Goal: Task Accomplishment & Management: Complete application form

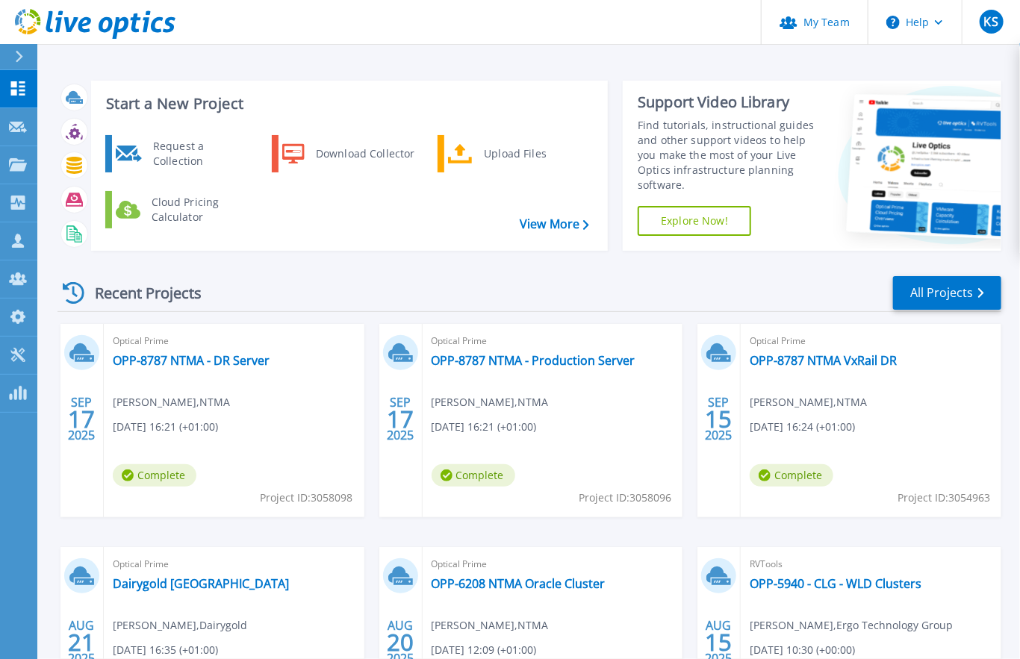
click at [472, 278] on div "Recent Projects All Projects" at bounding box center [529, 293] width 944 height 37
click at [83, 128] on p "Request Capture" at bounding box center [81, 127] width 84 height 39
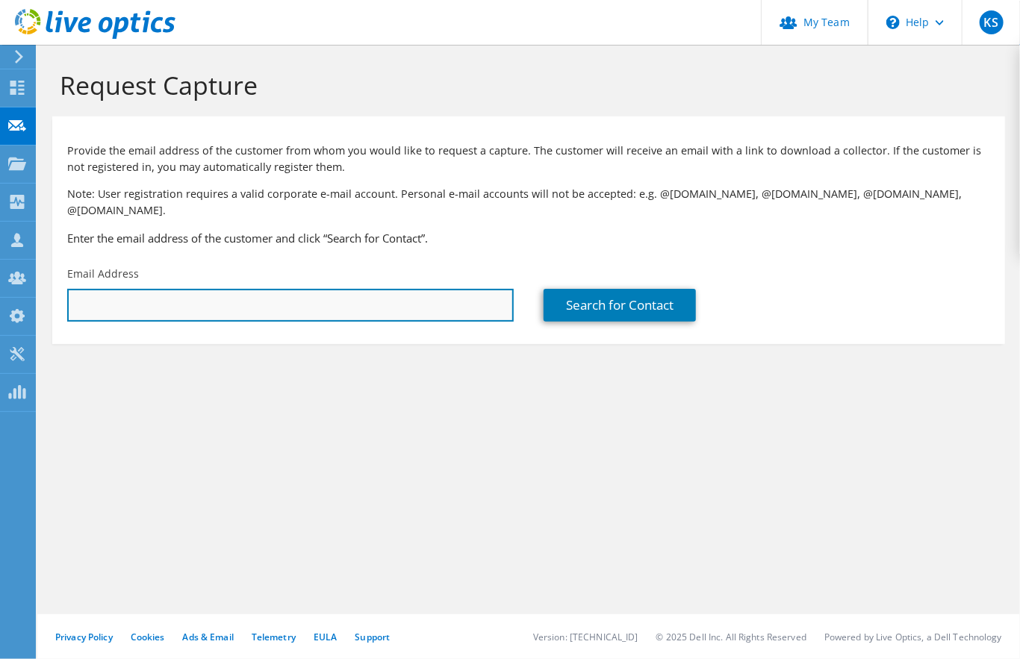
click at [343, 294] on input "text" at bounding box center [290, 305] width 446 height 33
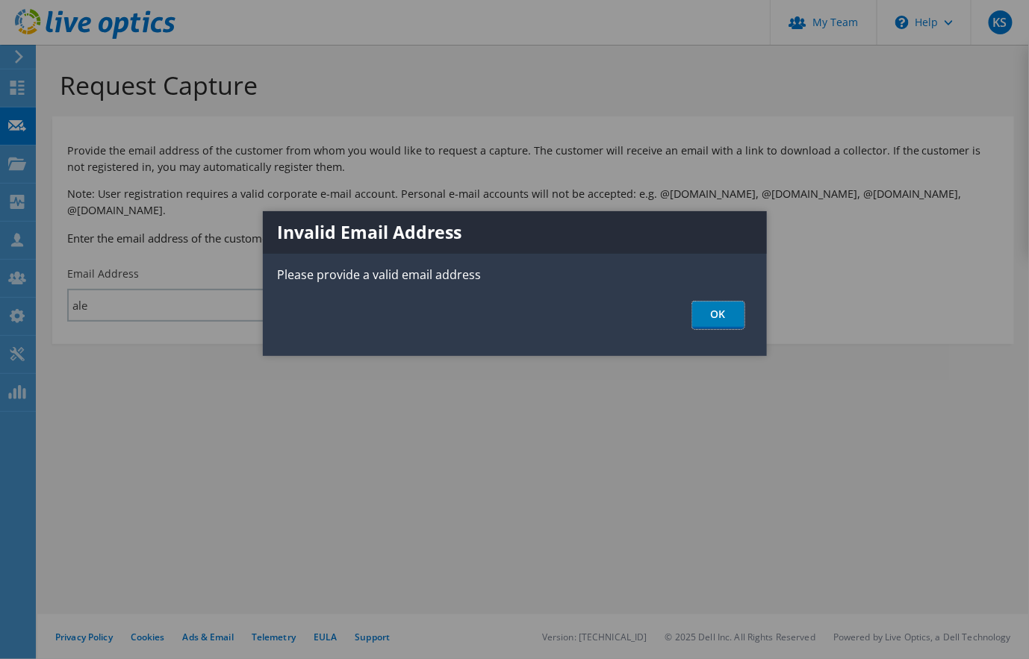
drag, startPoint x: 712, startPoint y: 316, endPoint x: 665, endPoint y: 307, distance: 47.9
click at [712, 316] on link "OK" at bounding box center [718, 316] width 52 height 28
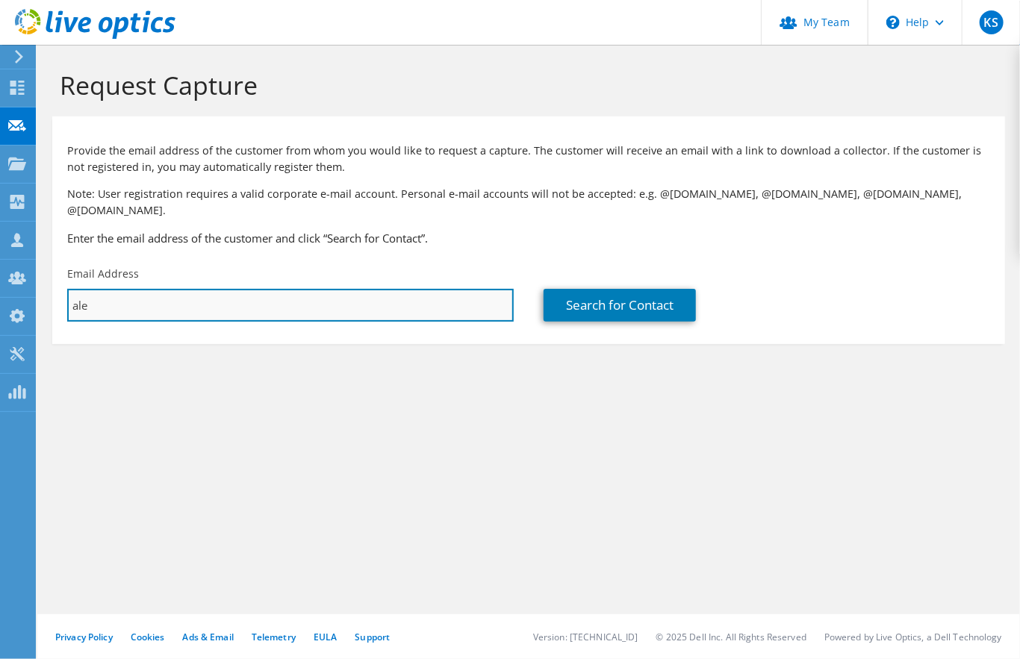
click at [144, 289] on input "ale" at bounding box center [290, 305] width 446 height 33
click at [163, 297] on input "ale" at bounding box center [290, 305] width 446 height 33
type input "Alex.Wong@ergotechnologygroup.com"
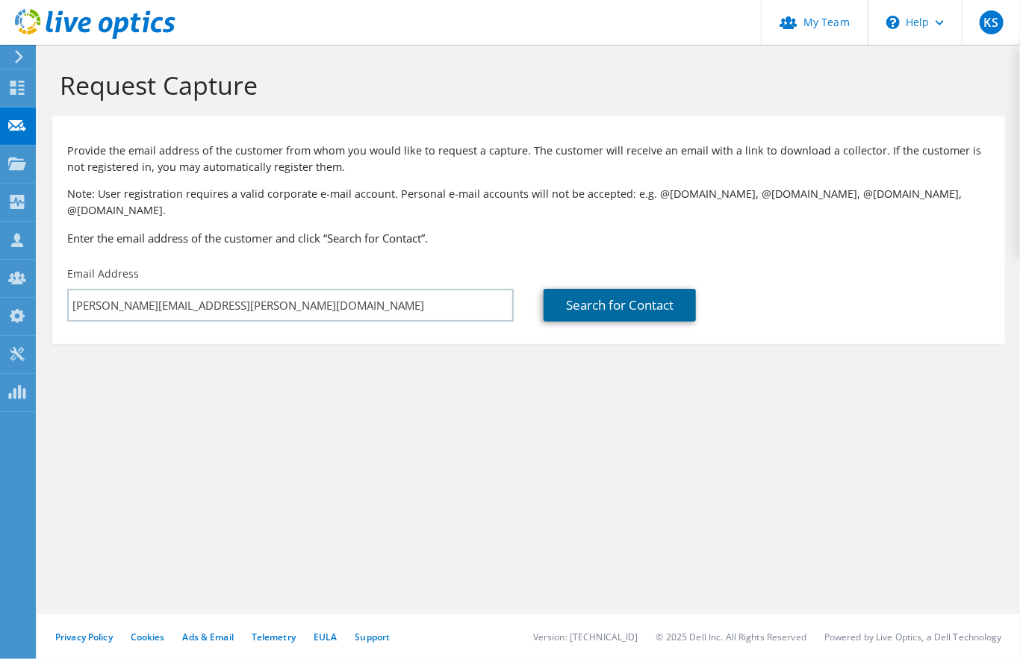
click at [623, 293] on link "Search for Contact" at bounding box center [620, 305] width 152 height 33
type input "NORBROOK LABORATORIES"
type input "Alex"
type input "[PERSON_NAME]"
type input "[GEOGRAPHIC_DATA]"
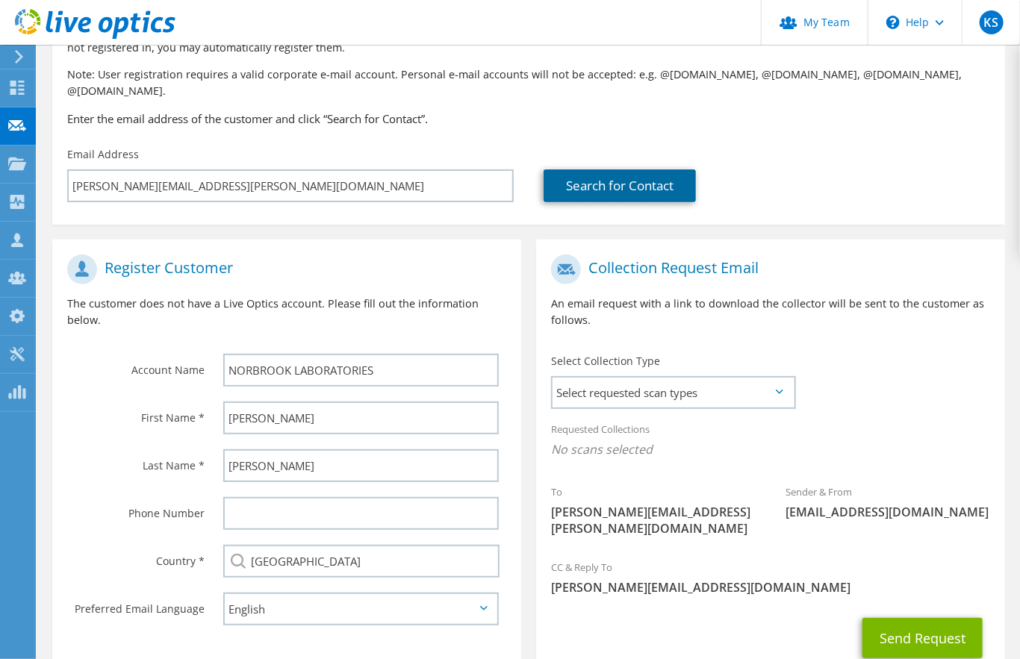
scroll to position [179, 0]
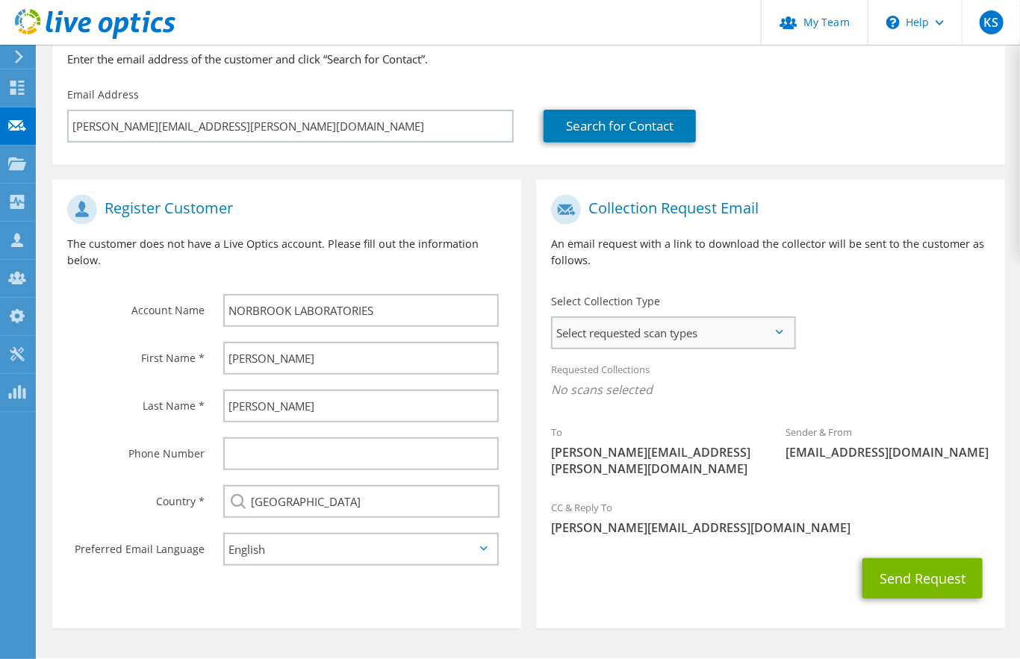
click at [679, 318] on span "Select requested scan types" at bounding box center [672, 333] width 241 height 30
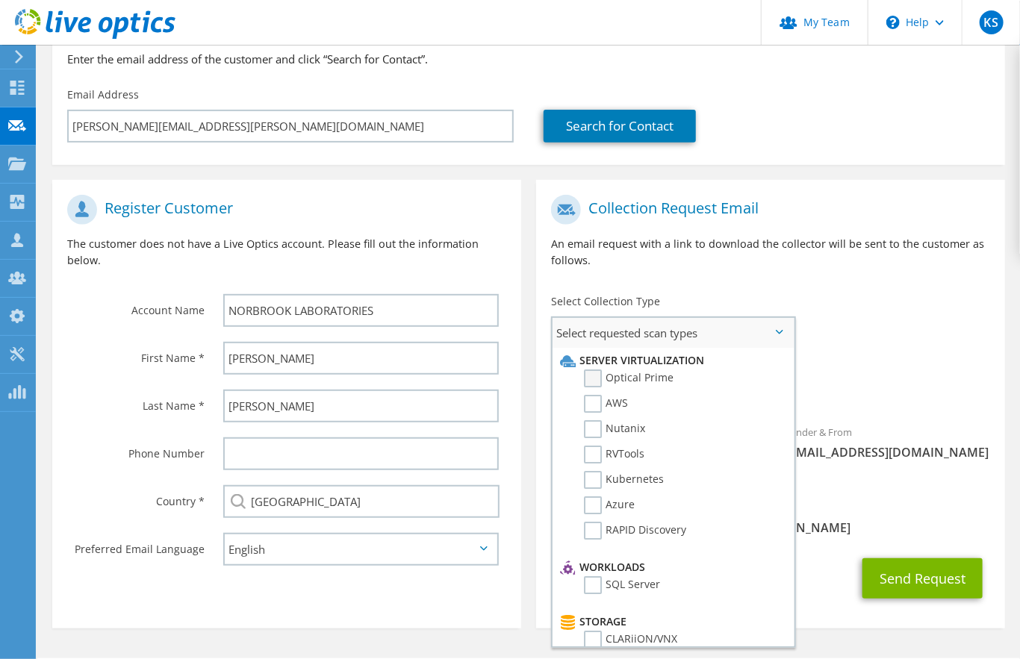
click at [624, 370] on label "Optical Prime" at bounding box center [629, 379] width 90 height 18
click at [0, 0] on input "Optical Prime" at bounding box center [0, 0] width 0 height 0
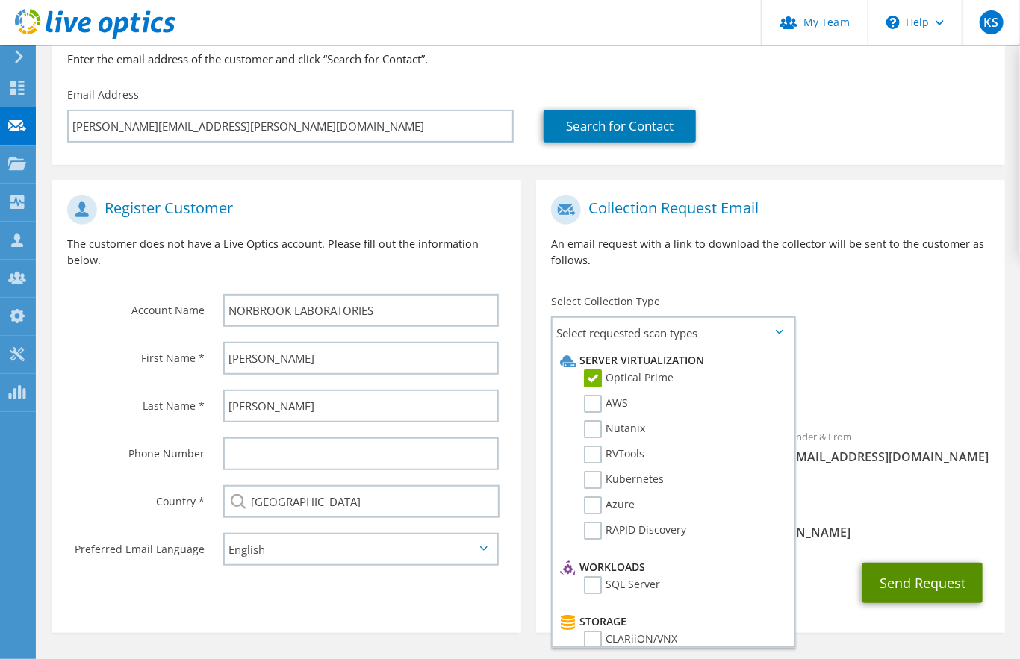
click at [912, 565] on button "Send Request" at bounding box center [922, 583] width 120 height 40
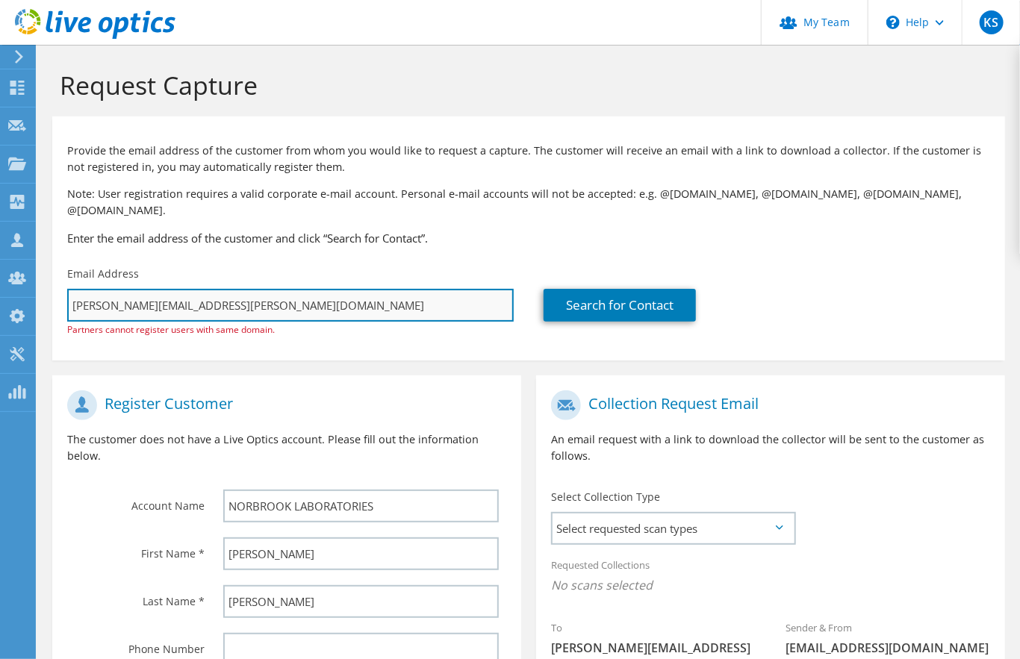
click at [352, 289] on input "Alex.Wong@ergotechnologygroup.com" at bounding box center [290, 305] width 446 height 33
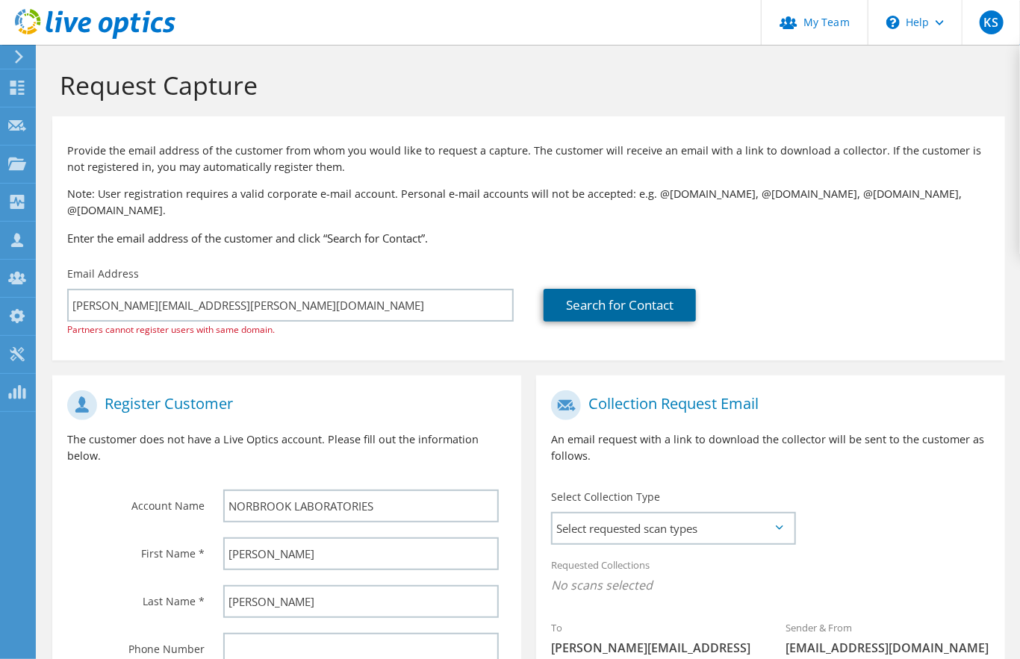
click at [589, 300] on link "Search for Contact" at bounding box center [620, 305] width 152 height 33
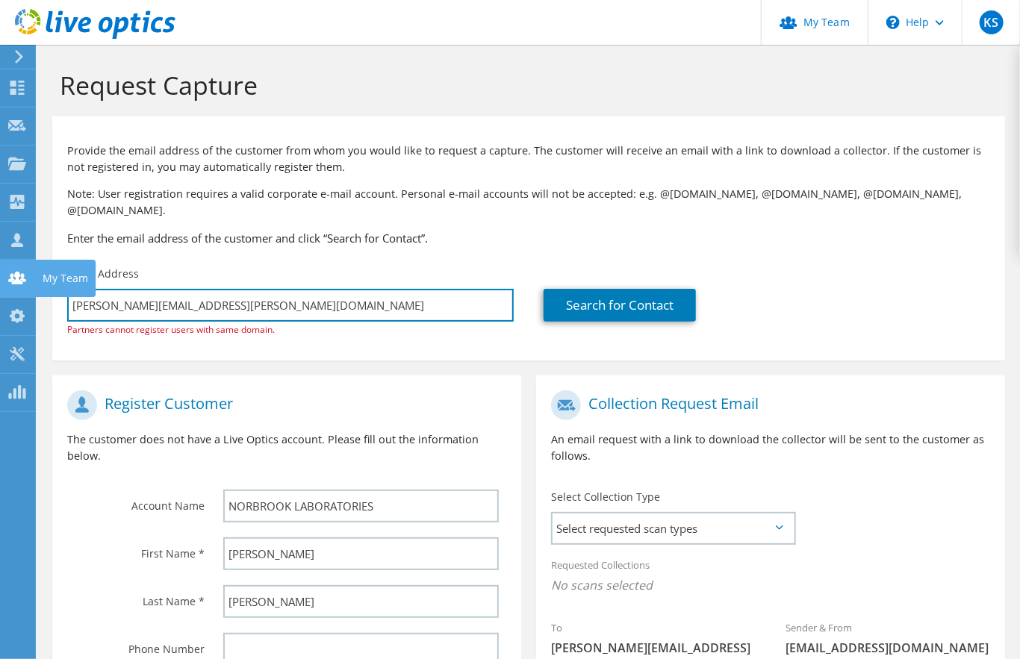
drag, startPoint x: 281, startPoint y: 290, endPoint x: 7, endPoint y: 290, distance: 274.0
click at [7, 290] on div "KS Partner Team Admin Kevin Stanford kevin.stanford@ergotechnologygroup.com Erg…" at bounding box center [510, 449] width 1020 height 899
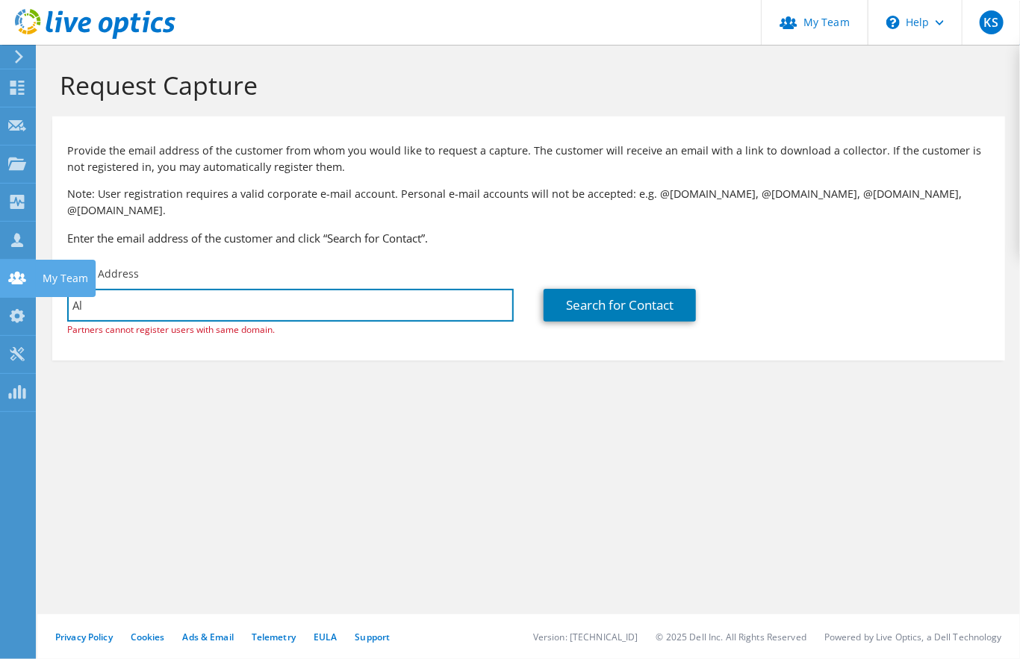
type input "A"
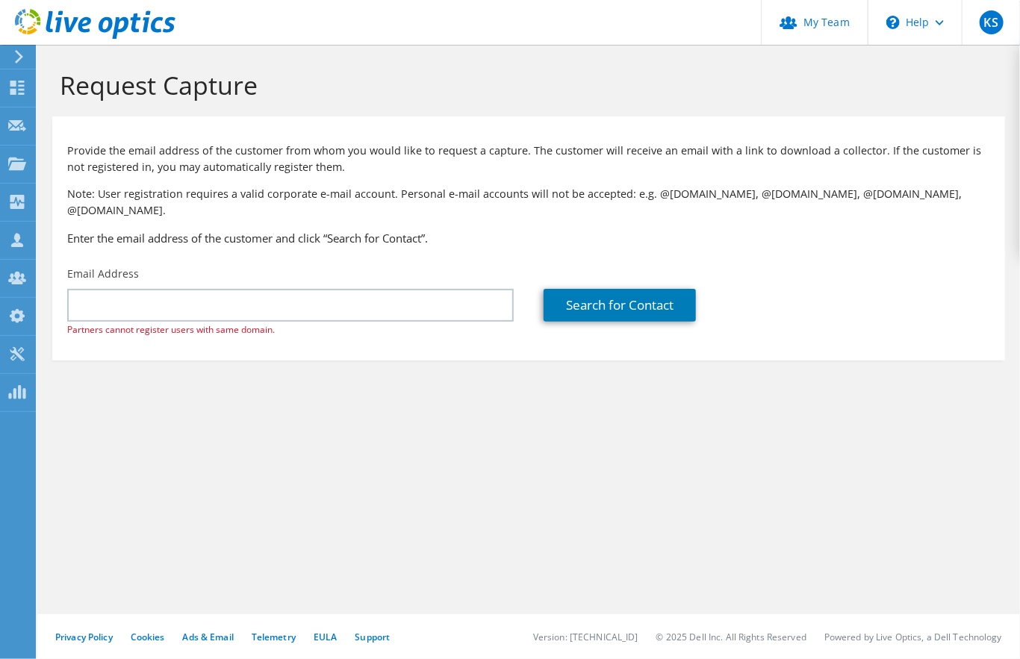
click at [161, 239] on div "Provide the email address of the customer from whom you would like to request a…" at bounding box center [528, 191] width 953 height 135
click at [479, 349] on section "Request Capture Provide the email address of the customer from whom you would l…" at bounding box center [528, 240] width 982 height 390
click at [493, 458] on div "Request Capture Provide the email address of the customer from whom you would l…" at bounding box center [528, 352] width 982 height 614
click at [698, 413] on section "Request Capture Provide the email address of the customer from whom you would l…" at bounding box center [528, 240] width 982 height 390
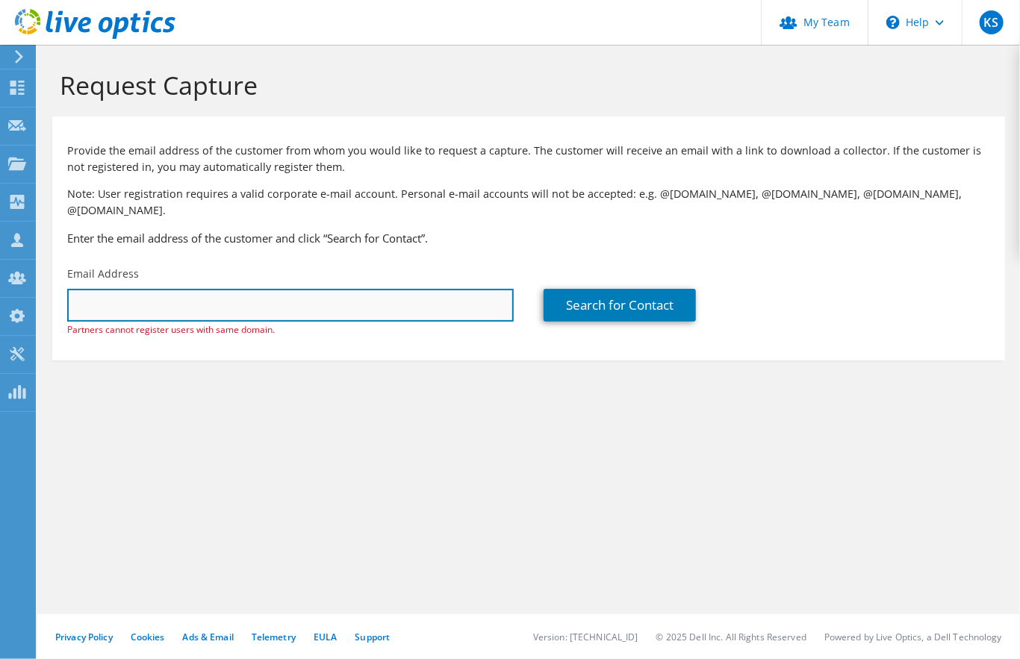
click at [352, 289] on input "text" at bounding box center [290, 305] width 446 height 33
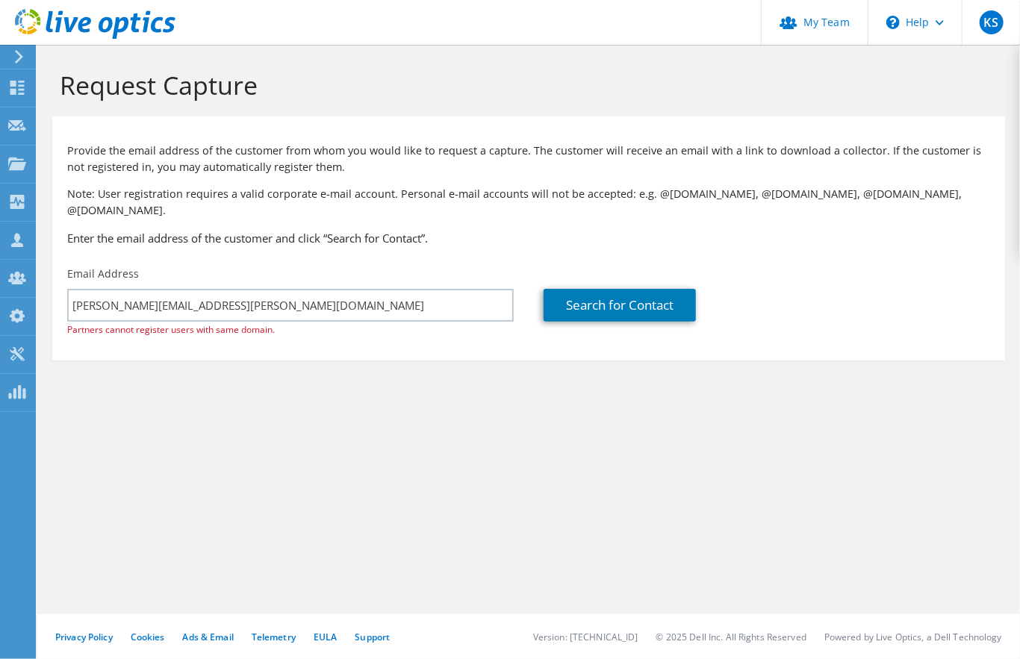
click at [390, 324] on div "Email Address Alex.Wong@ergotechnologygroup.com Partners cannot register users …" at bounding box center [290, 302] width 476 height 87
click at [617, 289] on link "Search for Contact" at bounding box center [620, 305] width 152 height 33
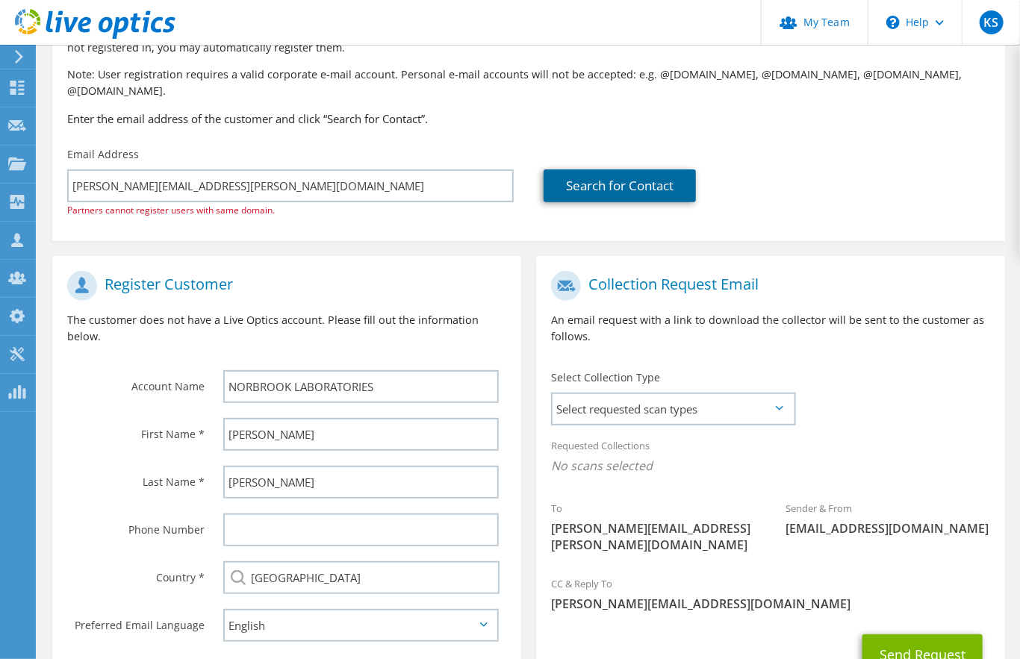
scroll to position [179, 0]
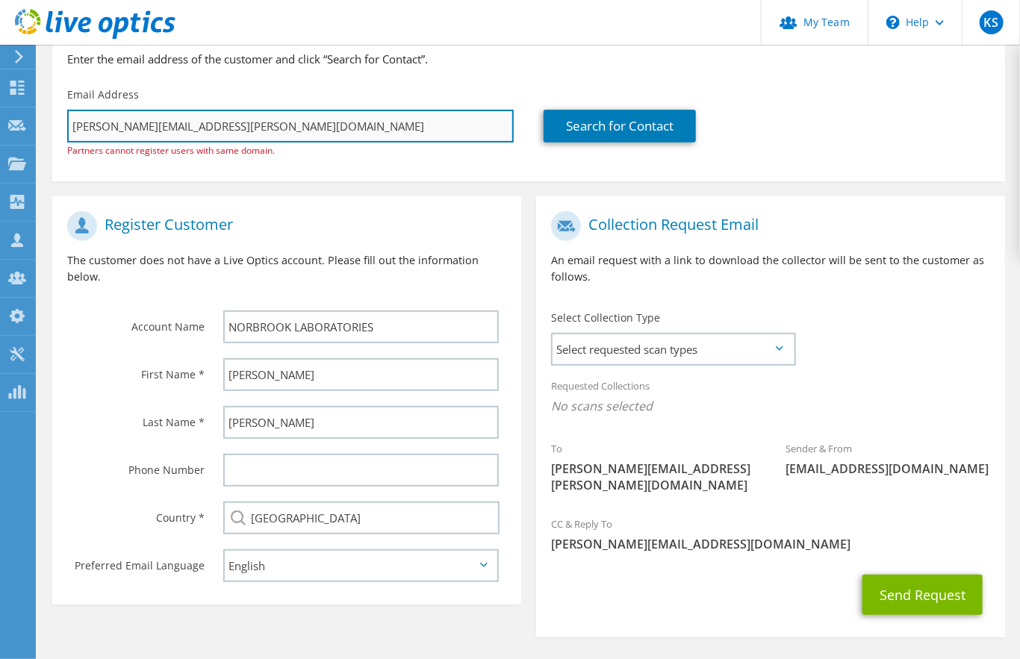
click at [330, 110] on input "Alex.Wong@ergotechnologygroup.com" at bounding box center [290, 126] width 446 height 33
type input "Alex.Wong@ergotechnologygroup.co"
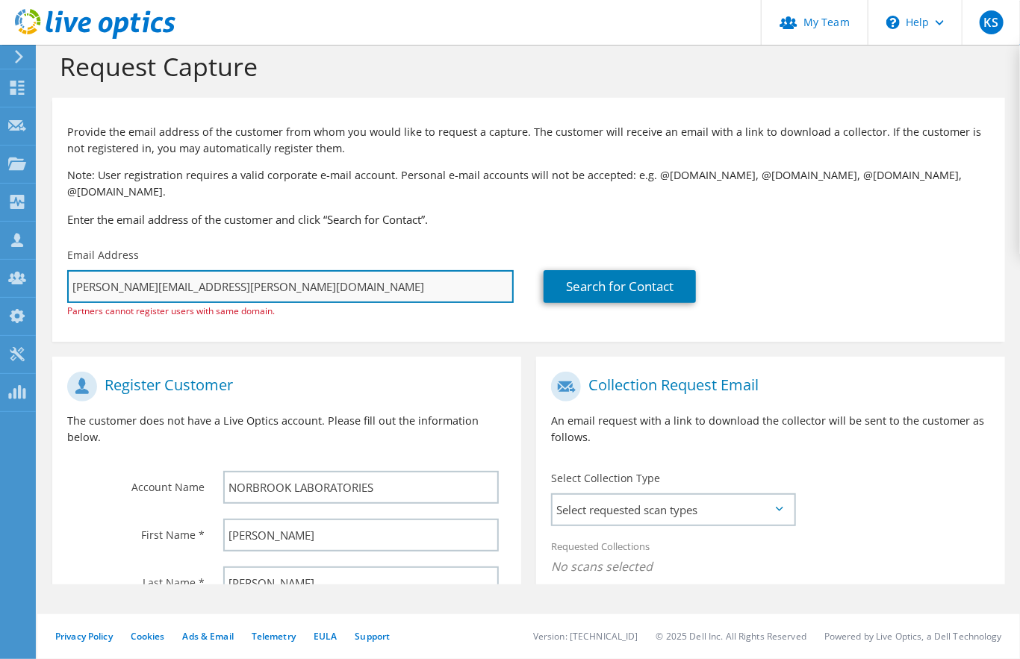
scroll to position [176, 0]
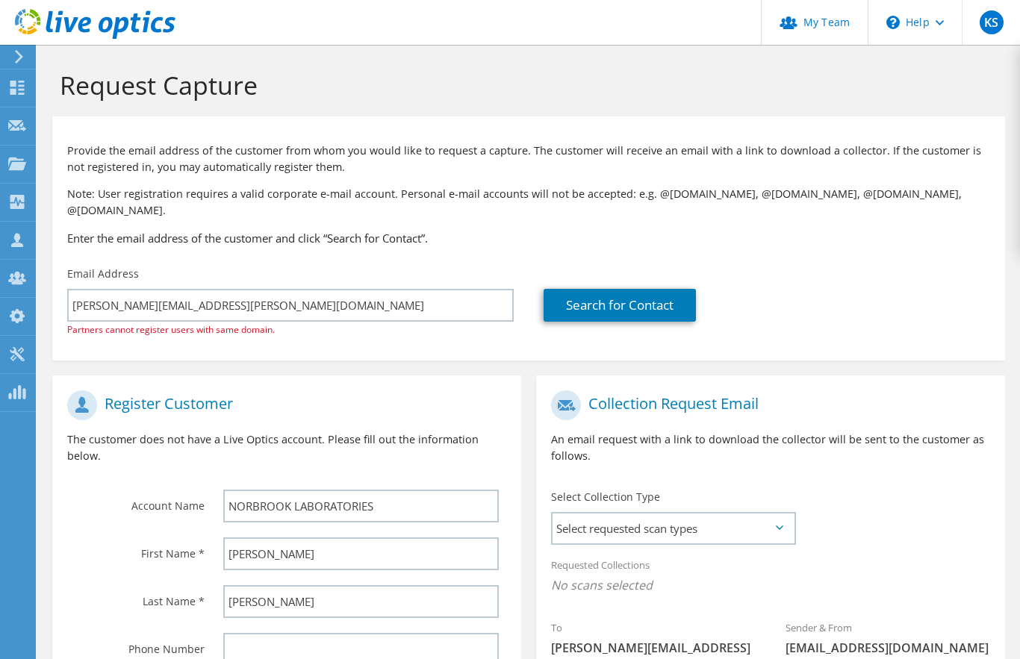
scroll to position [176, 0]
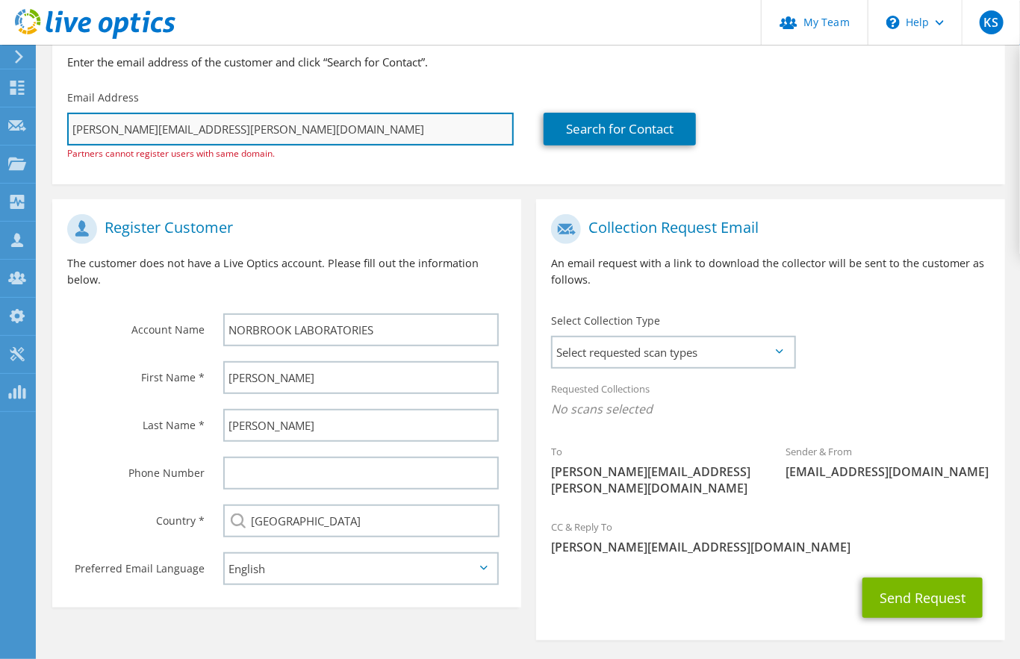
click at [291, 116] on input "[PERSON_NAME][EMAIL_ADDRESS][PERSON_NAME][DOMAIN_NAME]" at bounding box center [290, 129] width 446 height 33
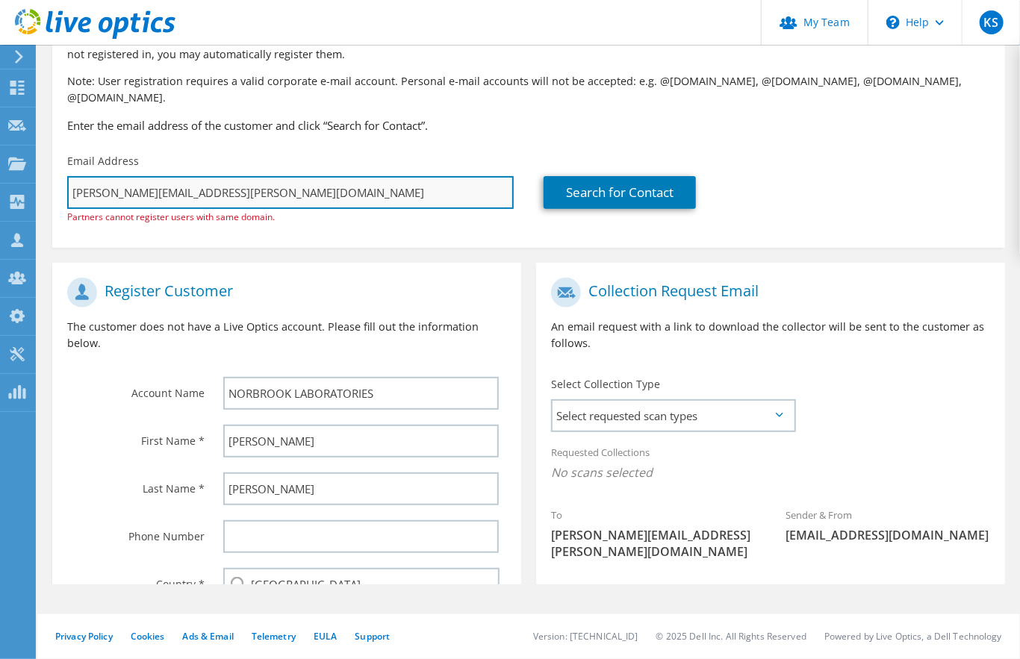
scroll to position [173, 0]
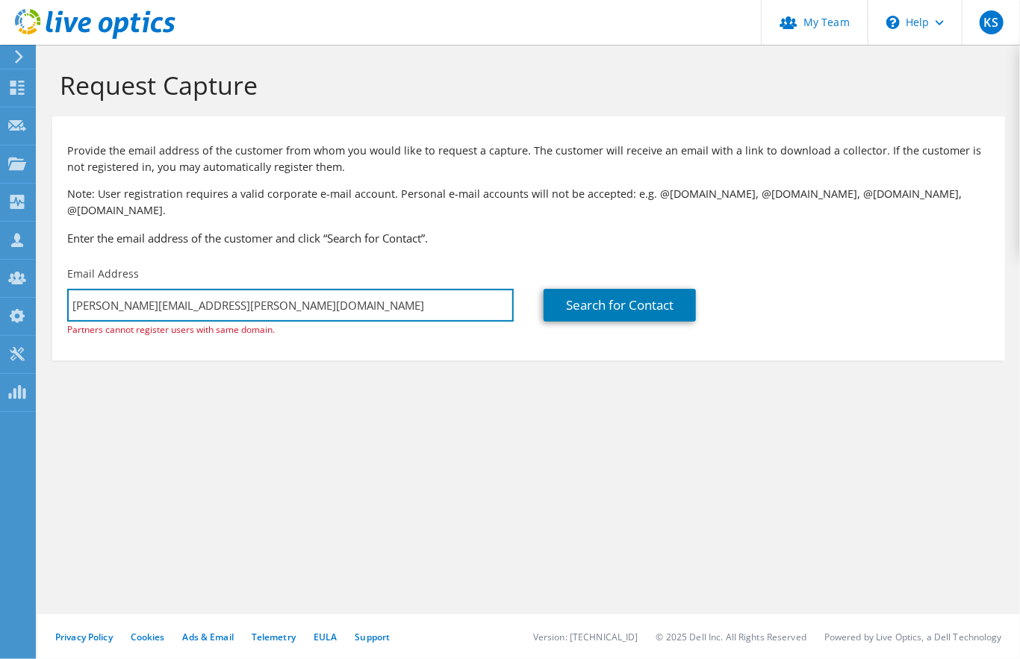
type input "Alex.Wong@ergotechnologygroup.co"
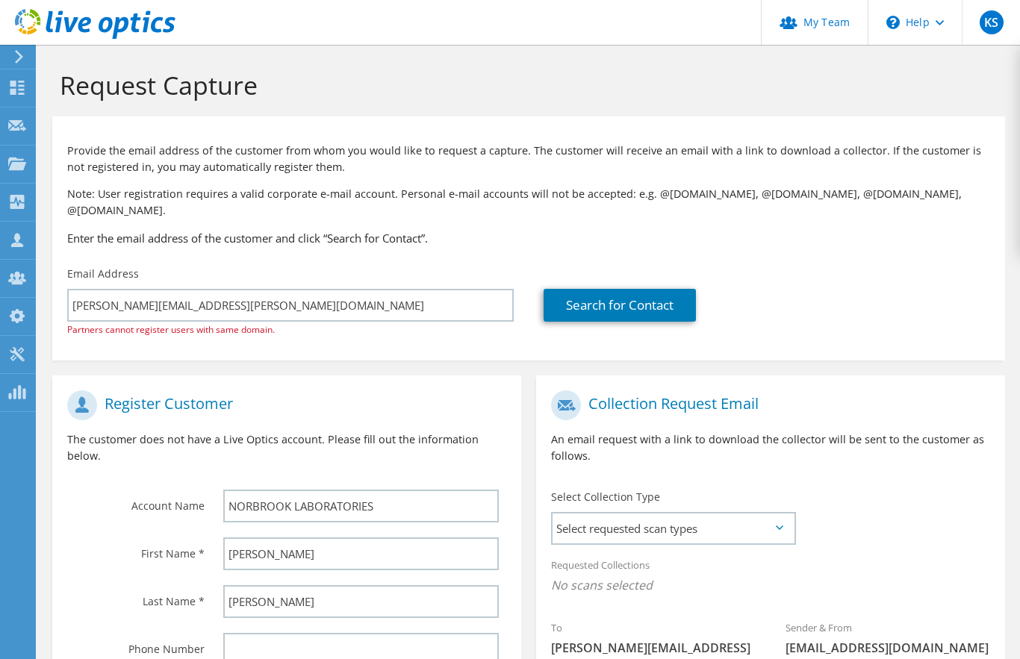
scroll to position [173, 0]
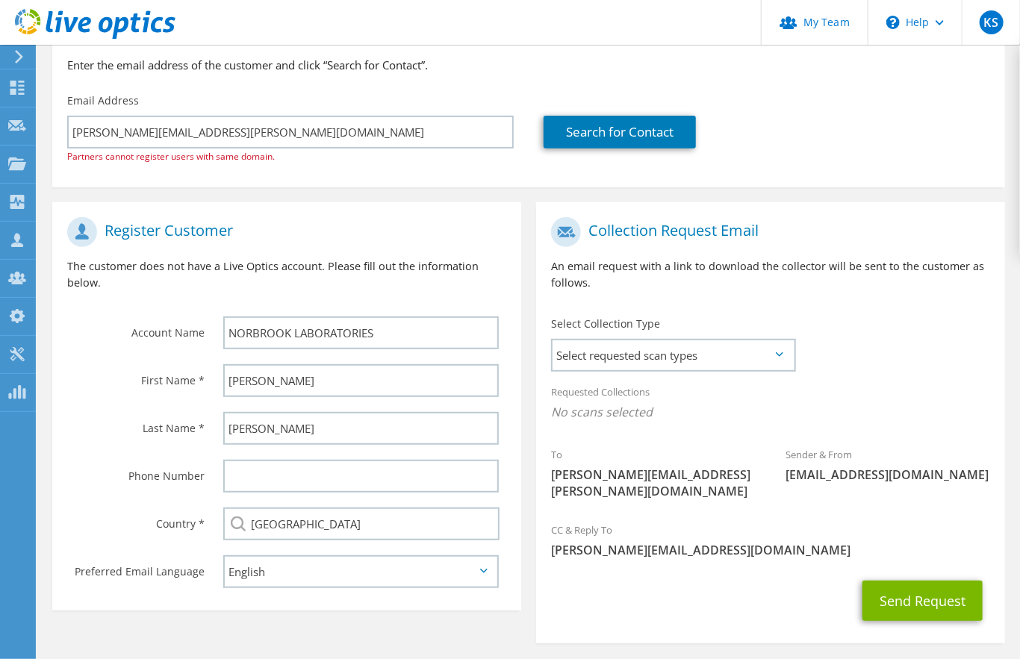
click at [815, 160] on section "Provide the email address of the customer from whom you would like to request a…" at bounding box center [528, 65] width 953 height 244
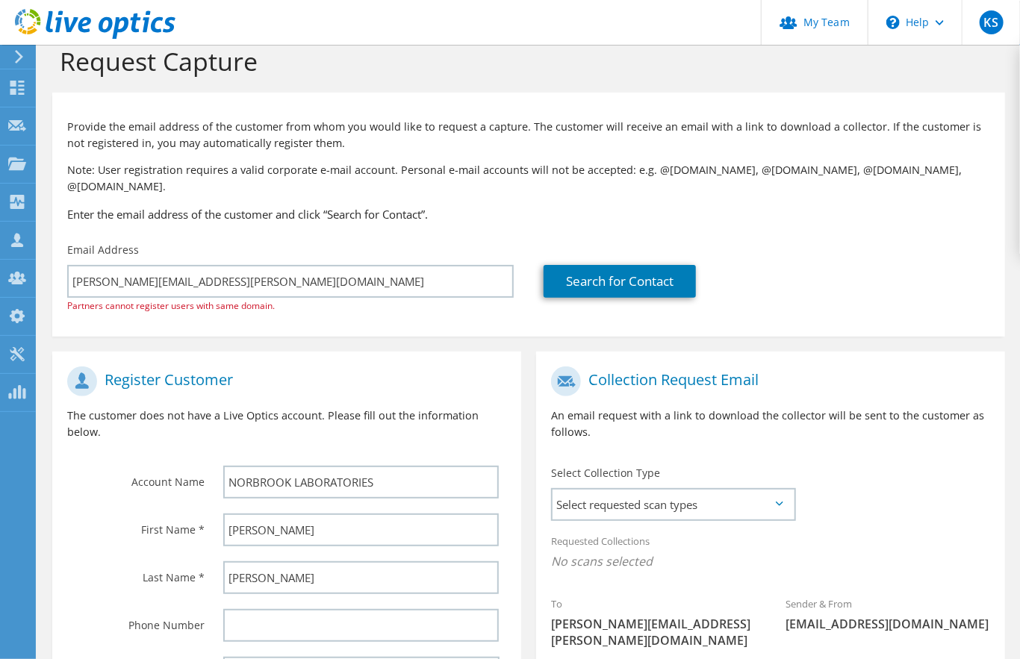
scroll to position [0, 0]
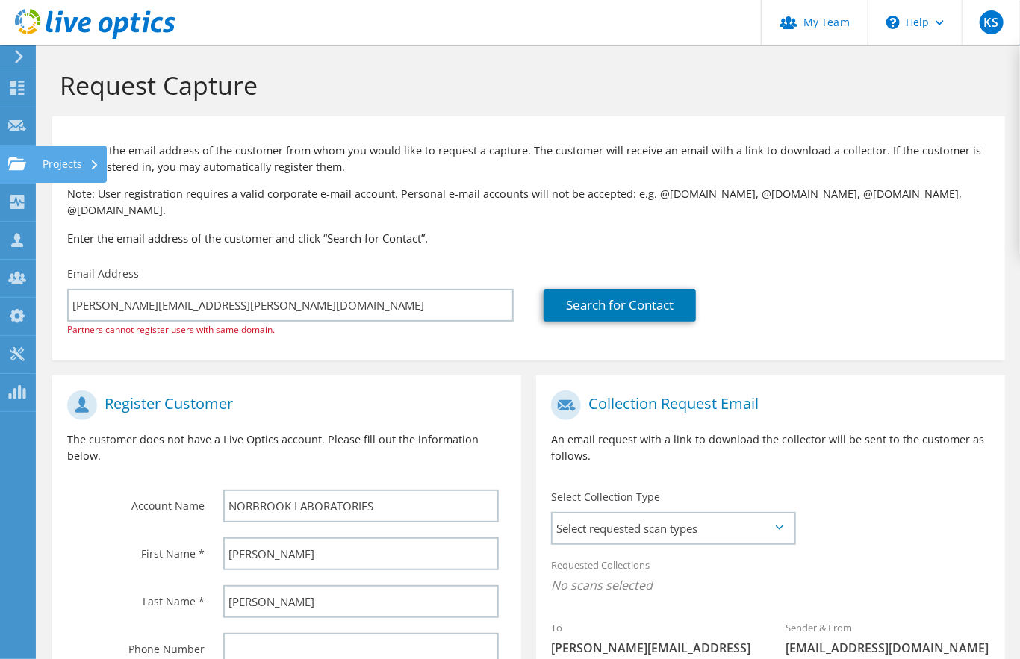
click at [64, 166] on div "Projects" at bounding box center [71, 164] width 72 height 37
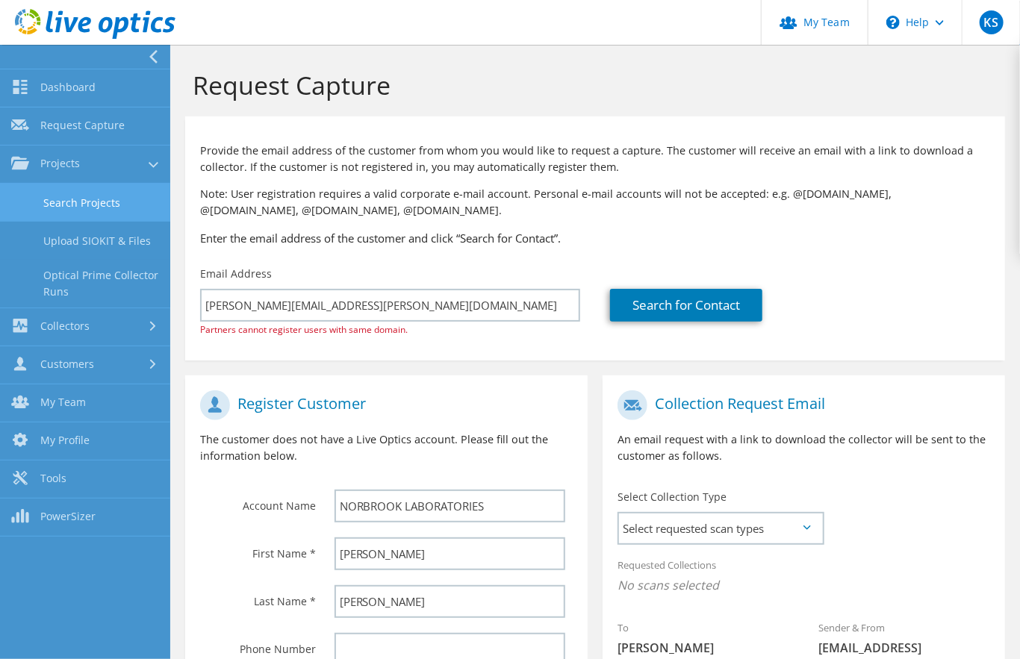
click at [86, 205] on link "Search Projects" at bounding box center [85, 203] width 170 height 38
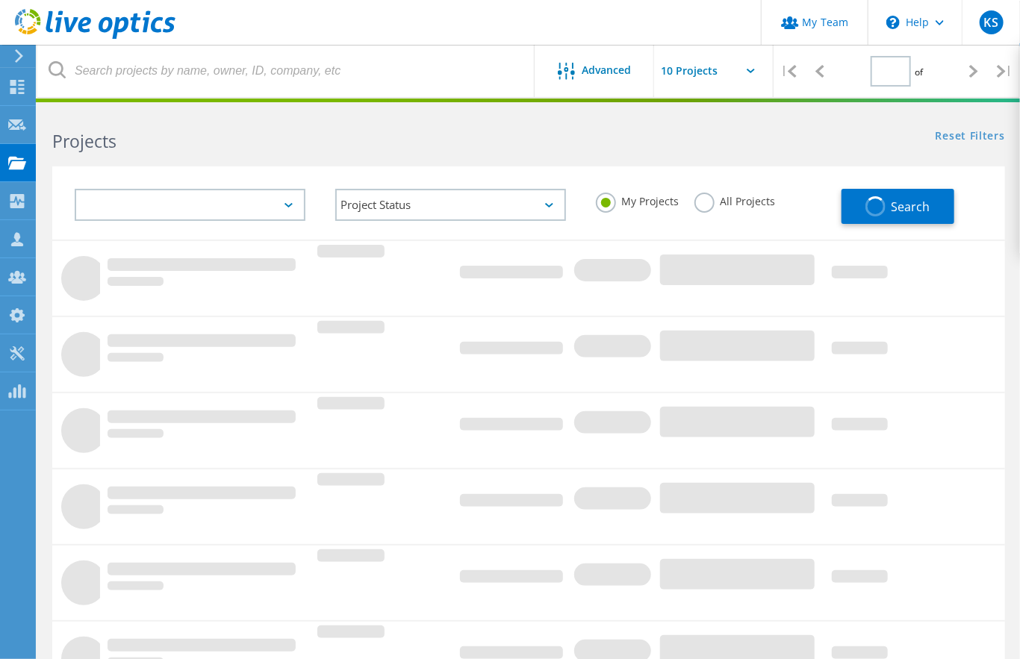
type input "1"
